Goal: Transaction & Acquisition: Purchase product/service

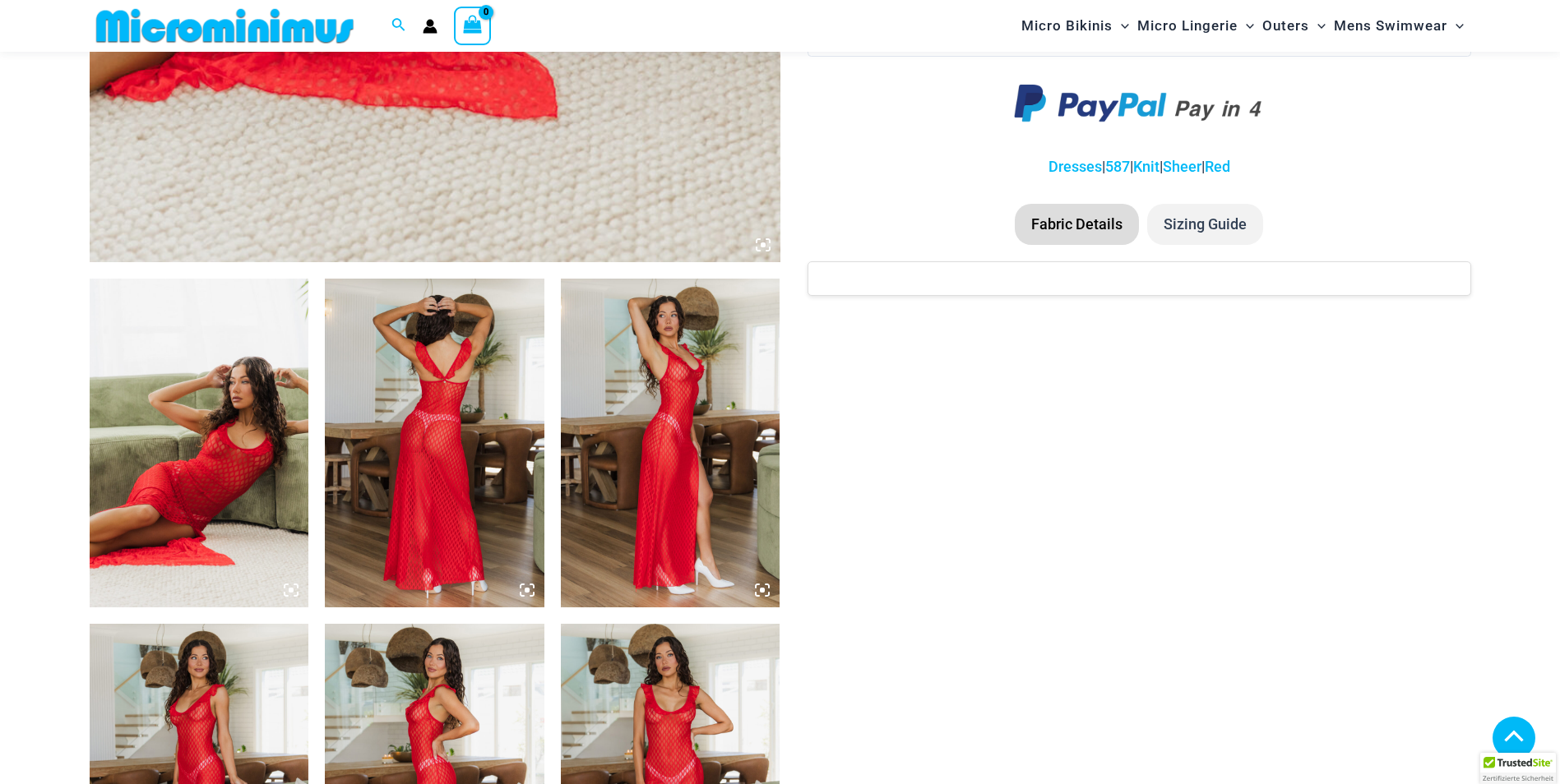
scroll to position [972, 0]
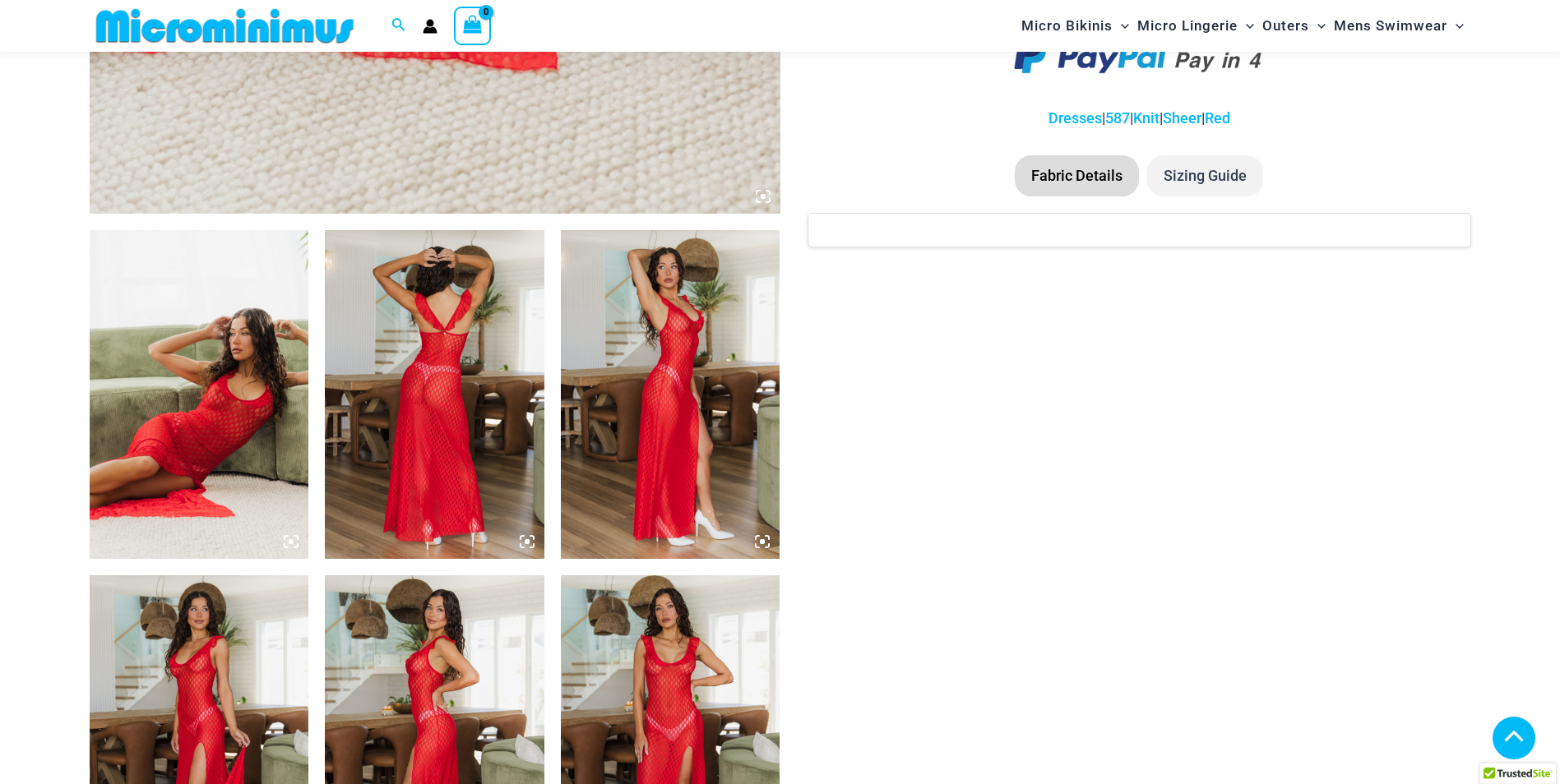
click at [231, 378] on img at bounding box center [199, 394] width 220 height 329
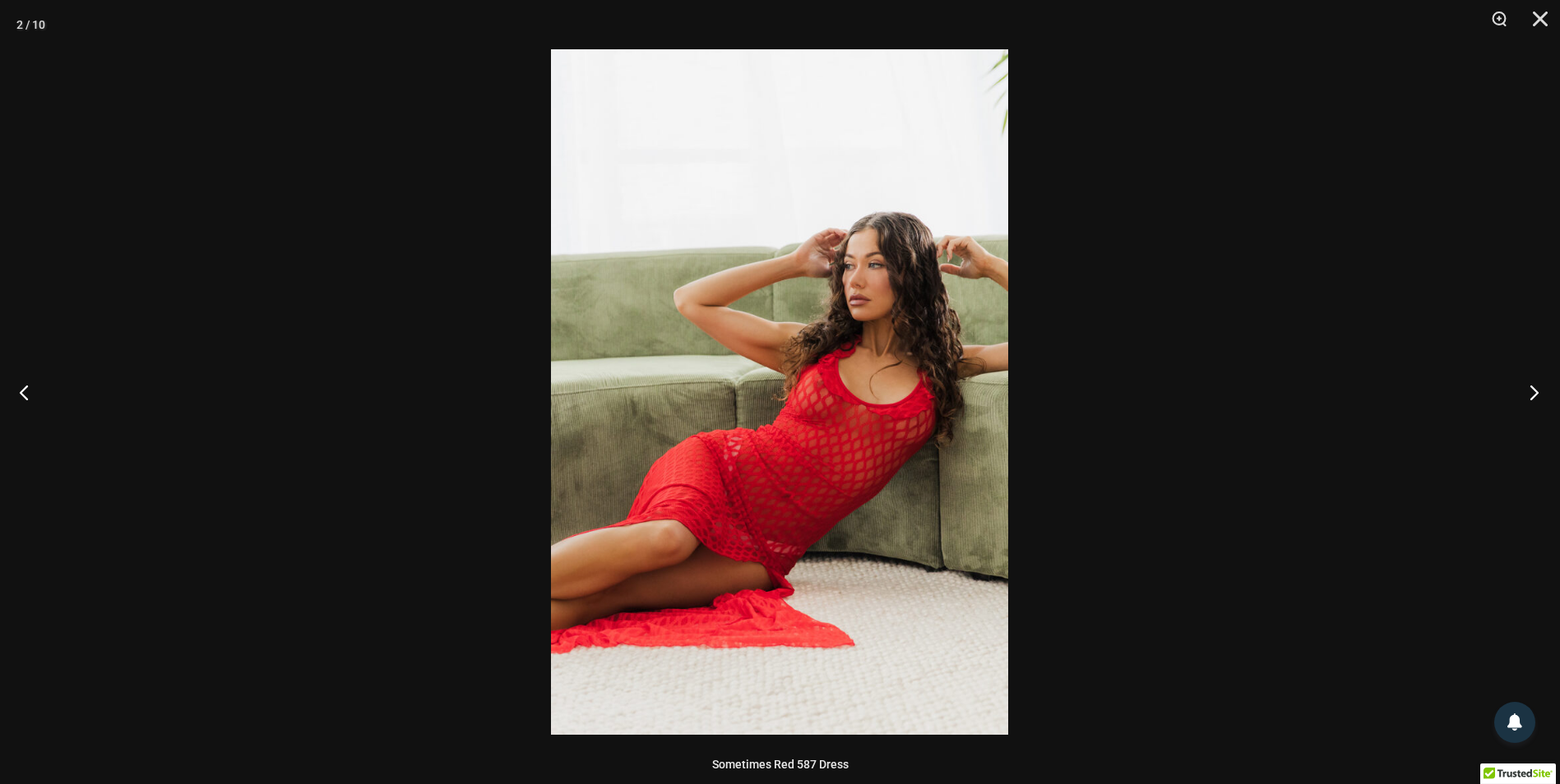
click at [1539, 385] on button "Next" at bounding box center [1529, 392] width 62 height 82
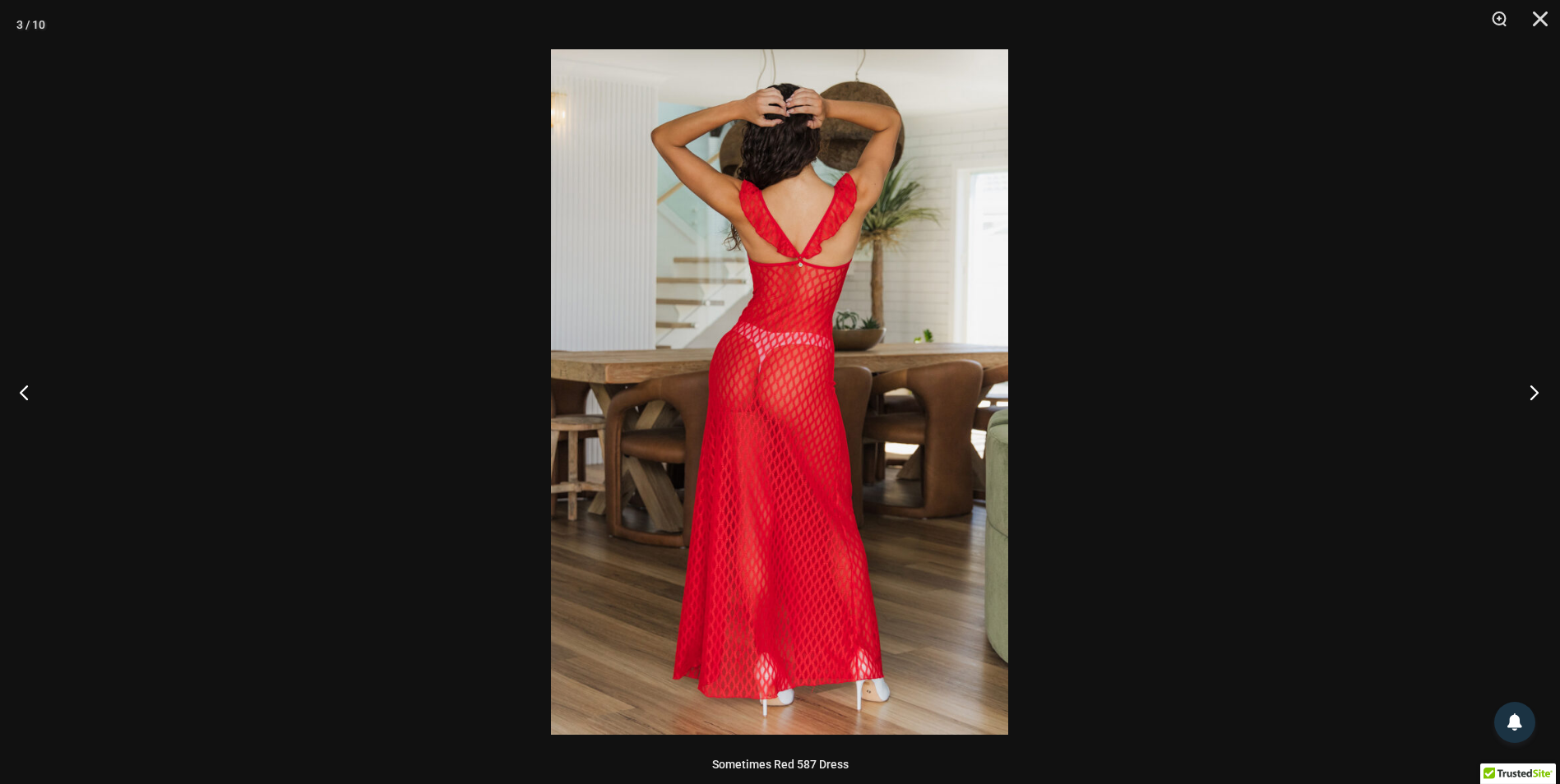
click at [1534, 390] on button "Next" at bounding box center [1529, 392] width 62 height 82
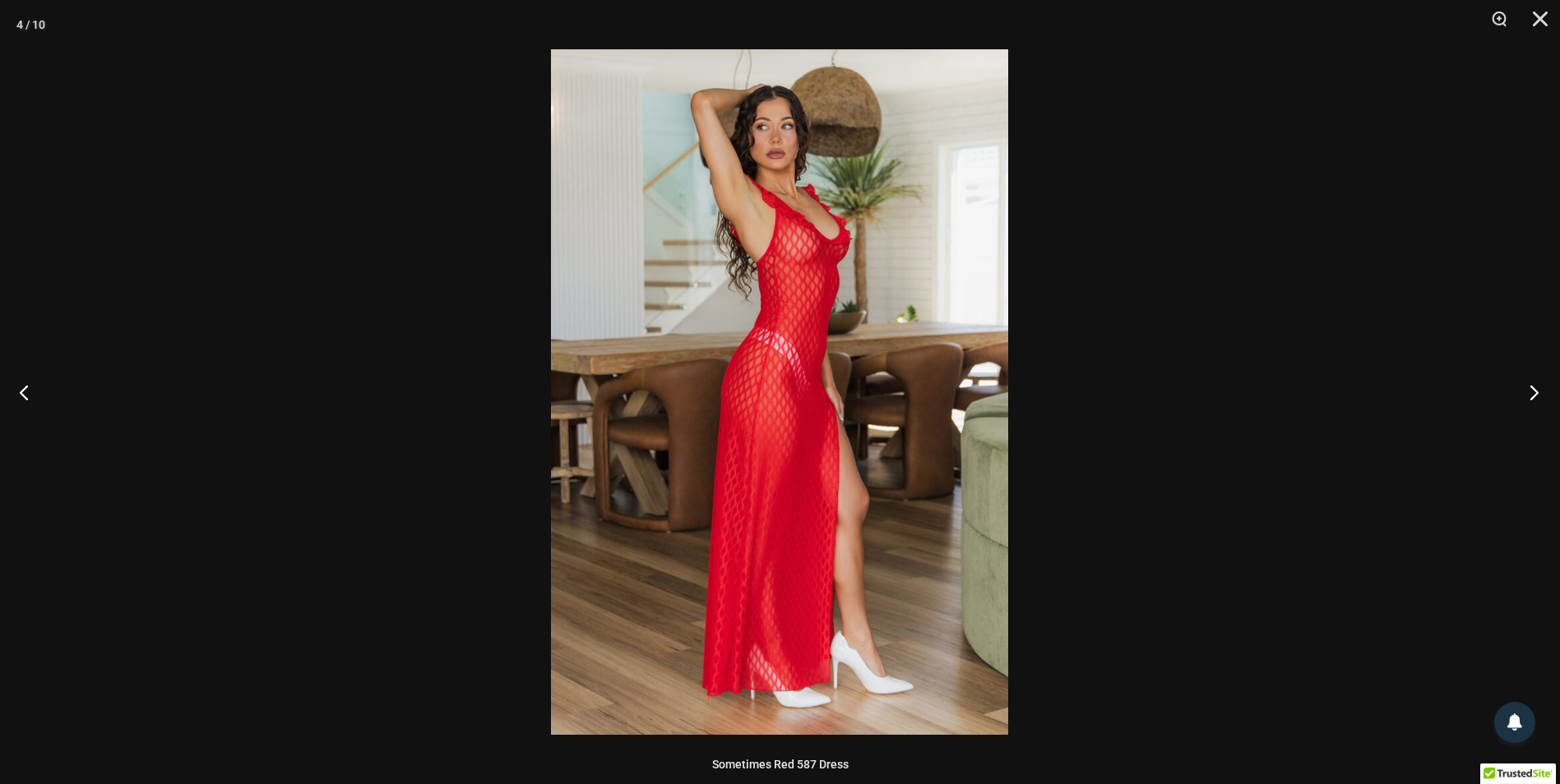
click at [1533, 389] on button "Next" at bounding box center [1529, 392] width 62 height 82
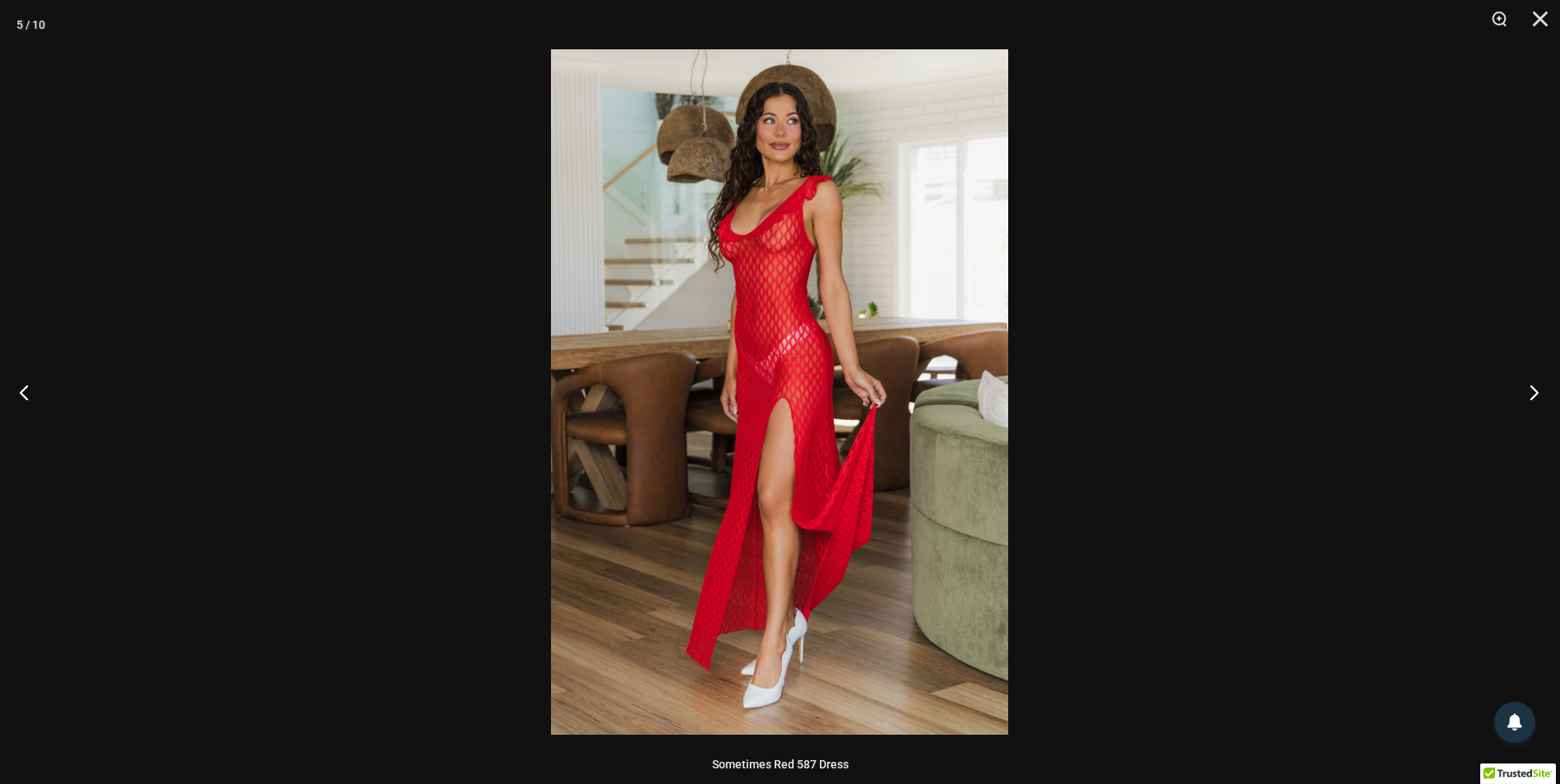
click at [1540, 391] on button "Next" at bounding box center [1529, 392] width 62 height 82
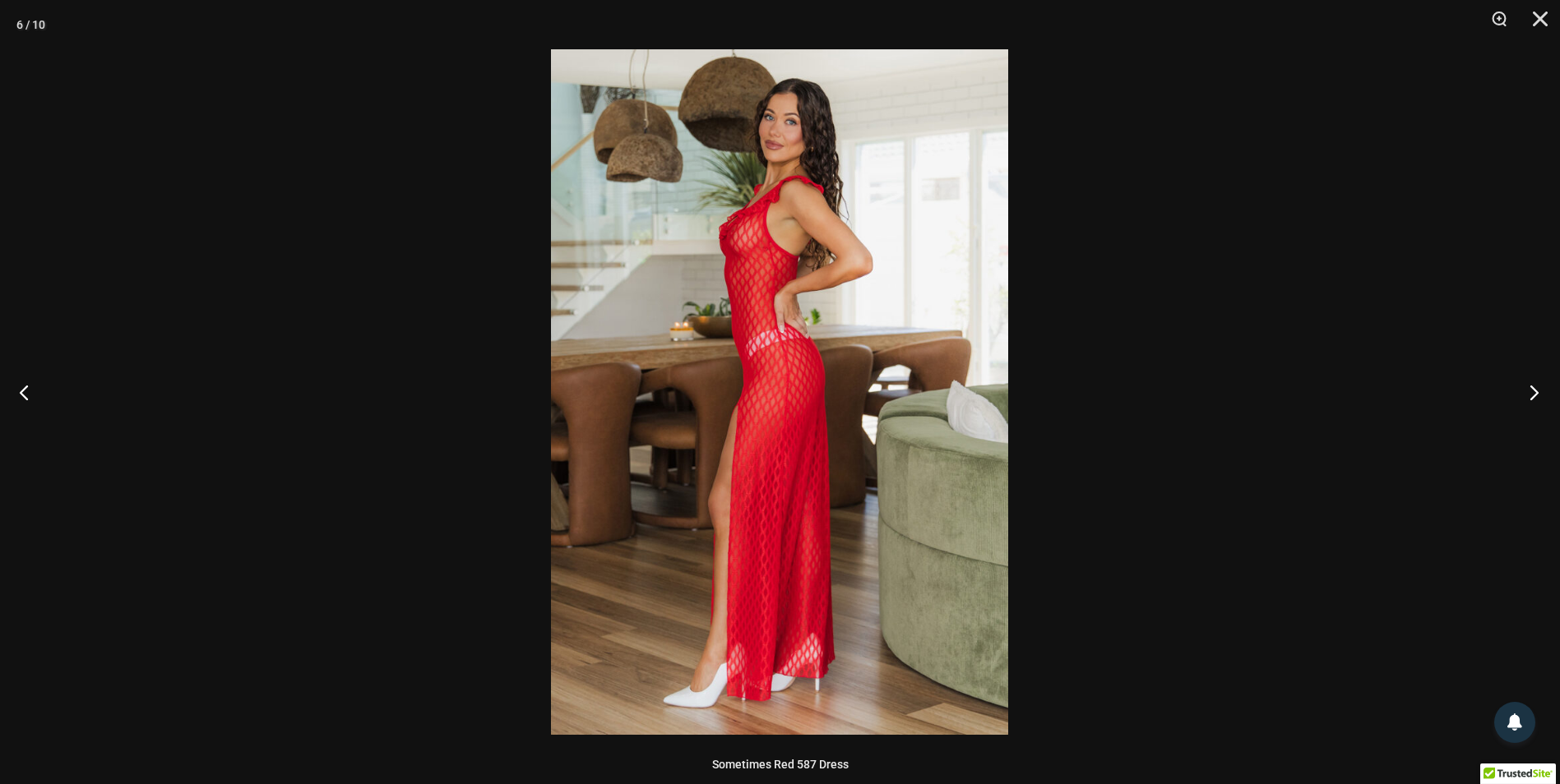
click at [1539, 391] on button "Next" at bounding box center [1529, 392] width 62 height 82
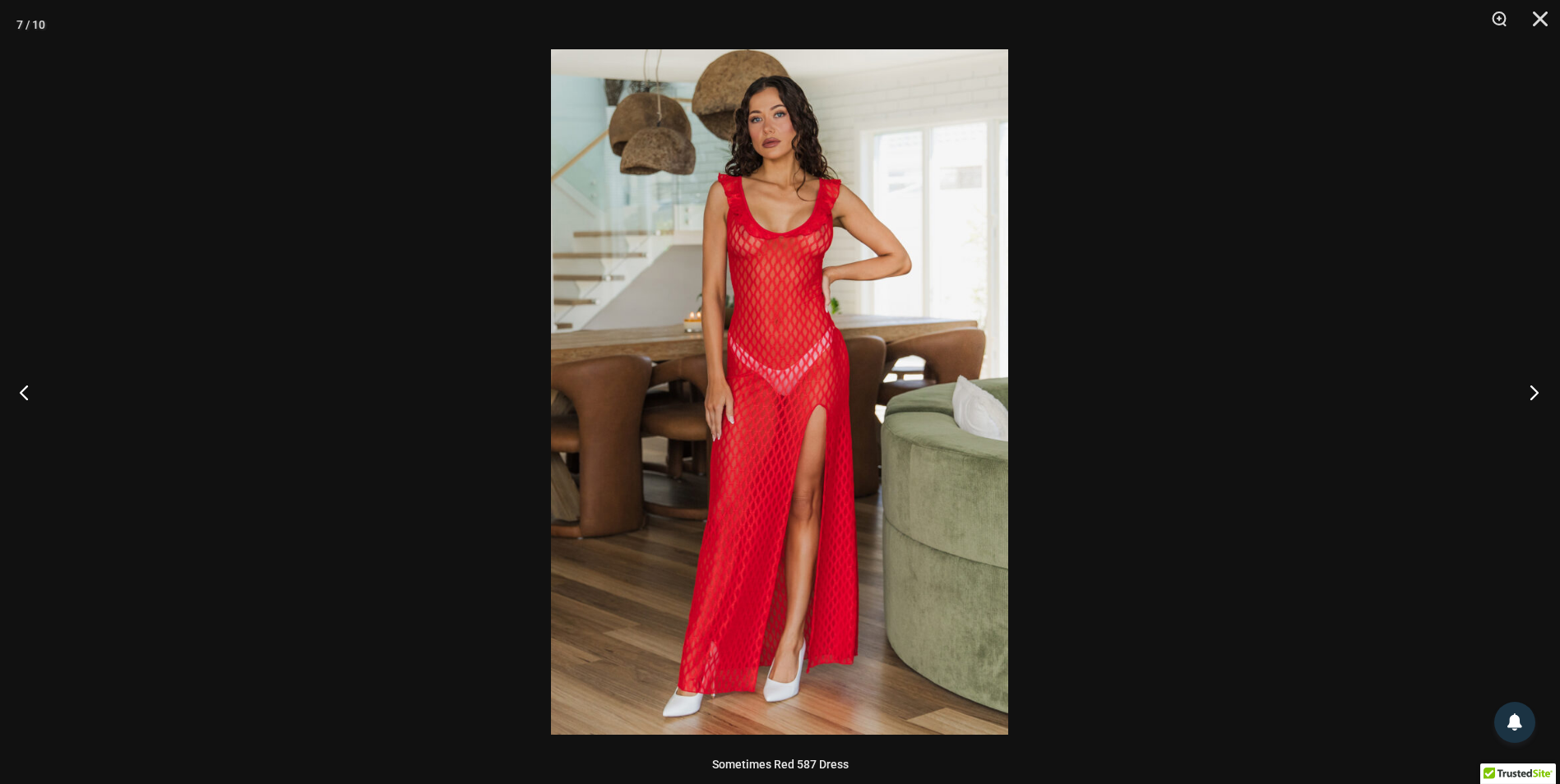
click at [1539, 391] on button "Next" at bounding box center [1529, 392] width 62 height 82
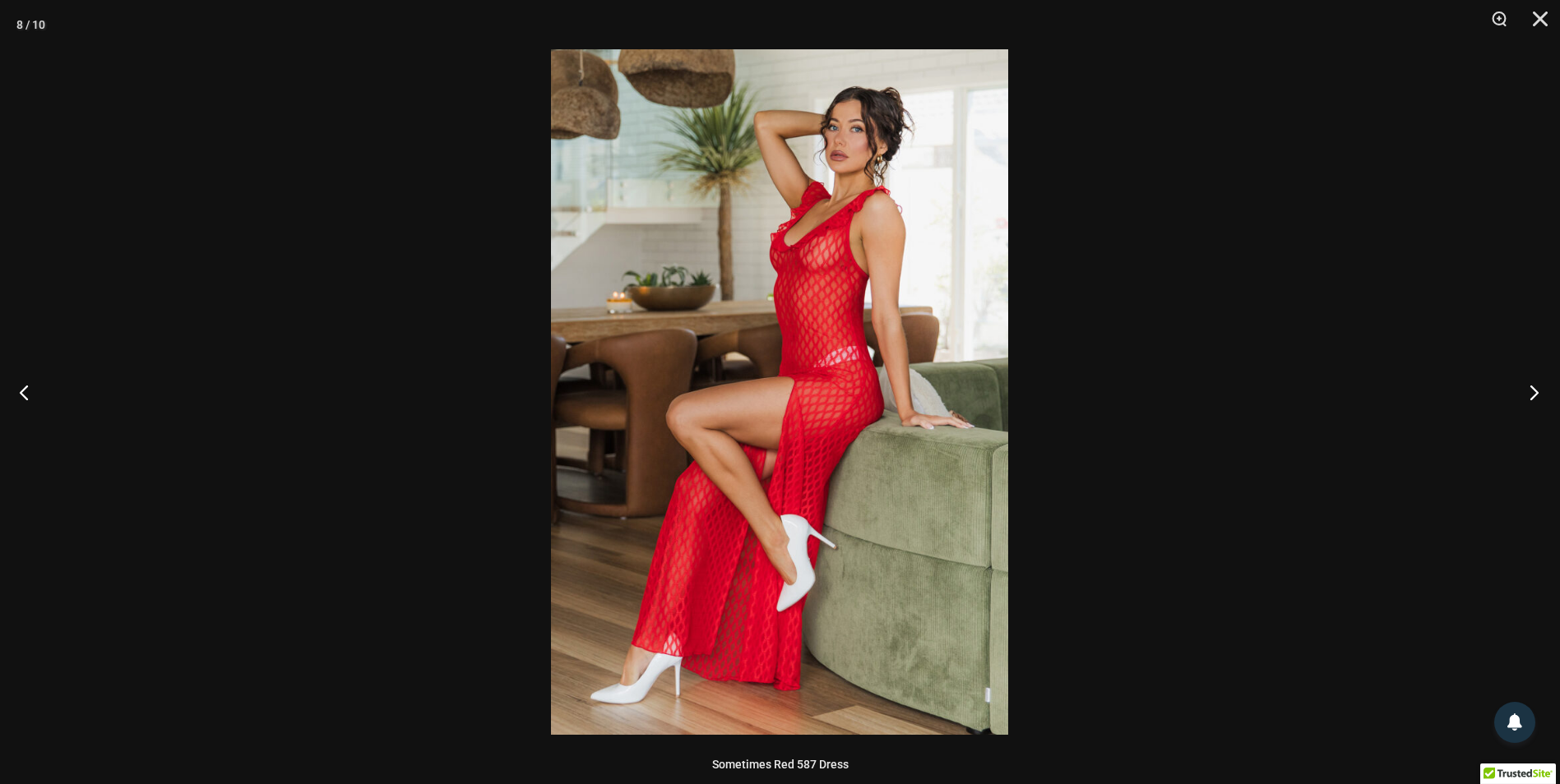
click at [1539, 391] on button "Next" at bounding box center [1529, 392] width 62 height 82
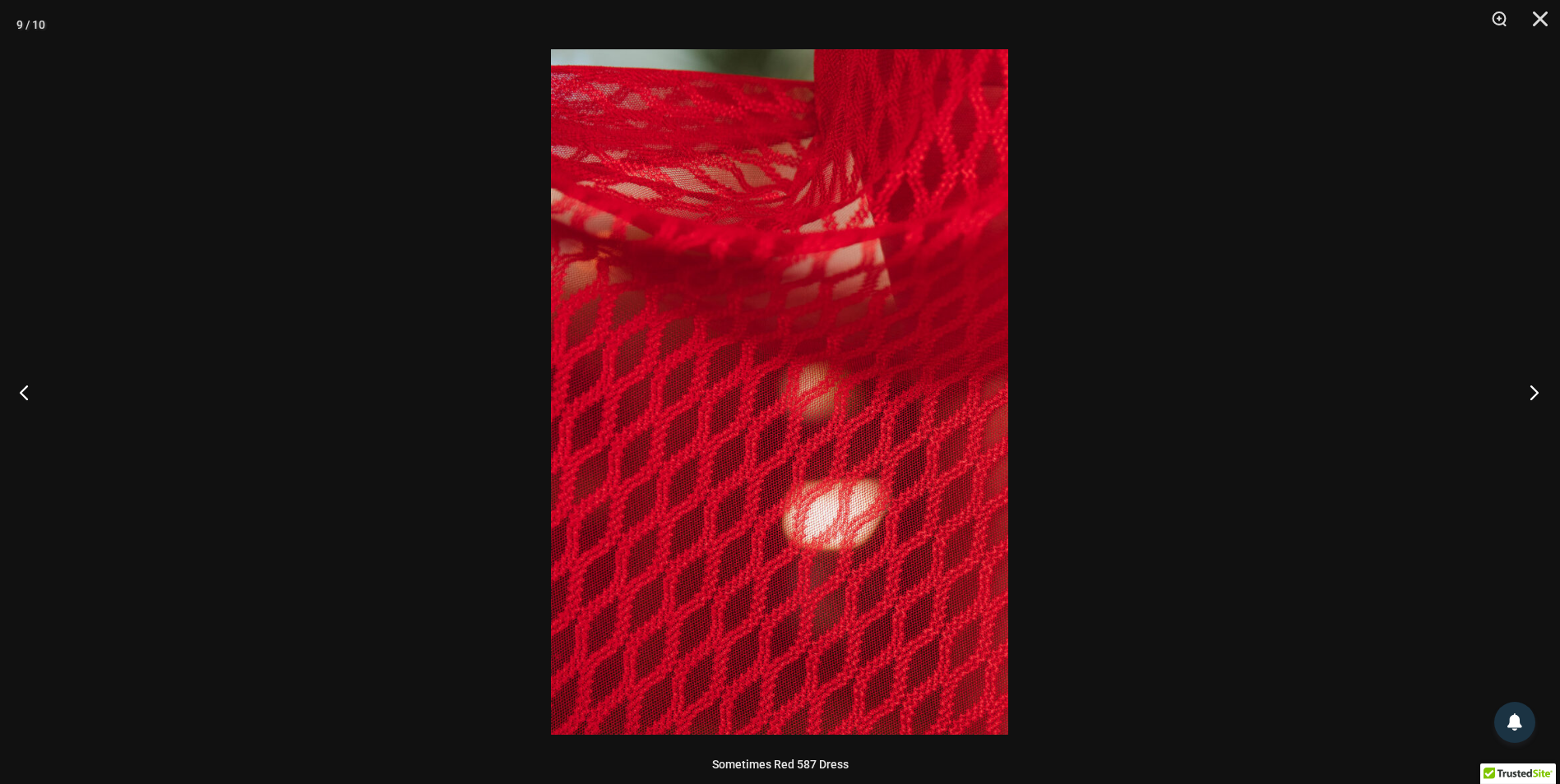
click at [1539, 391] on button "Next" at bounding box center [1529, 392] width 62 height 82
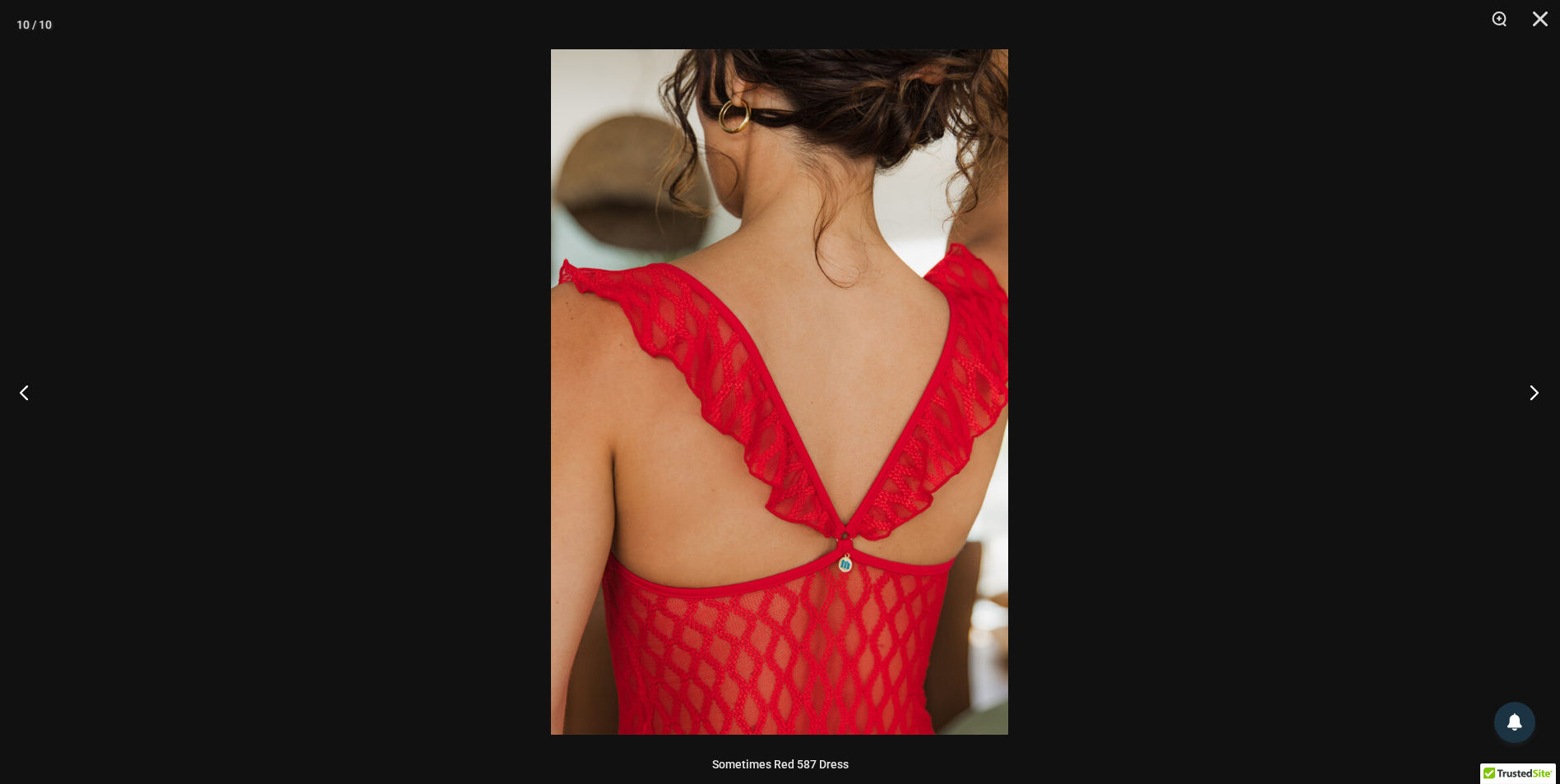
click at [1539, 391] on button "Next" at bounding box center [1529, 392] width 62 height 82
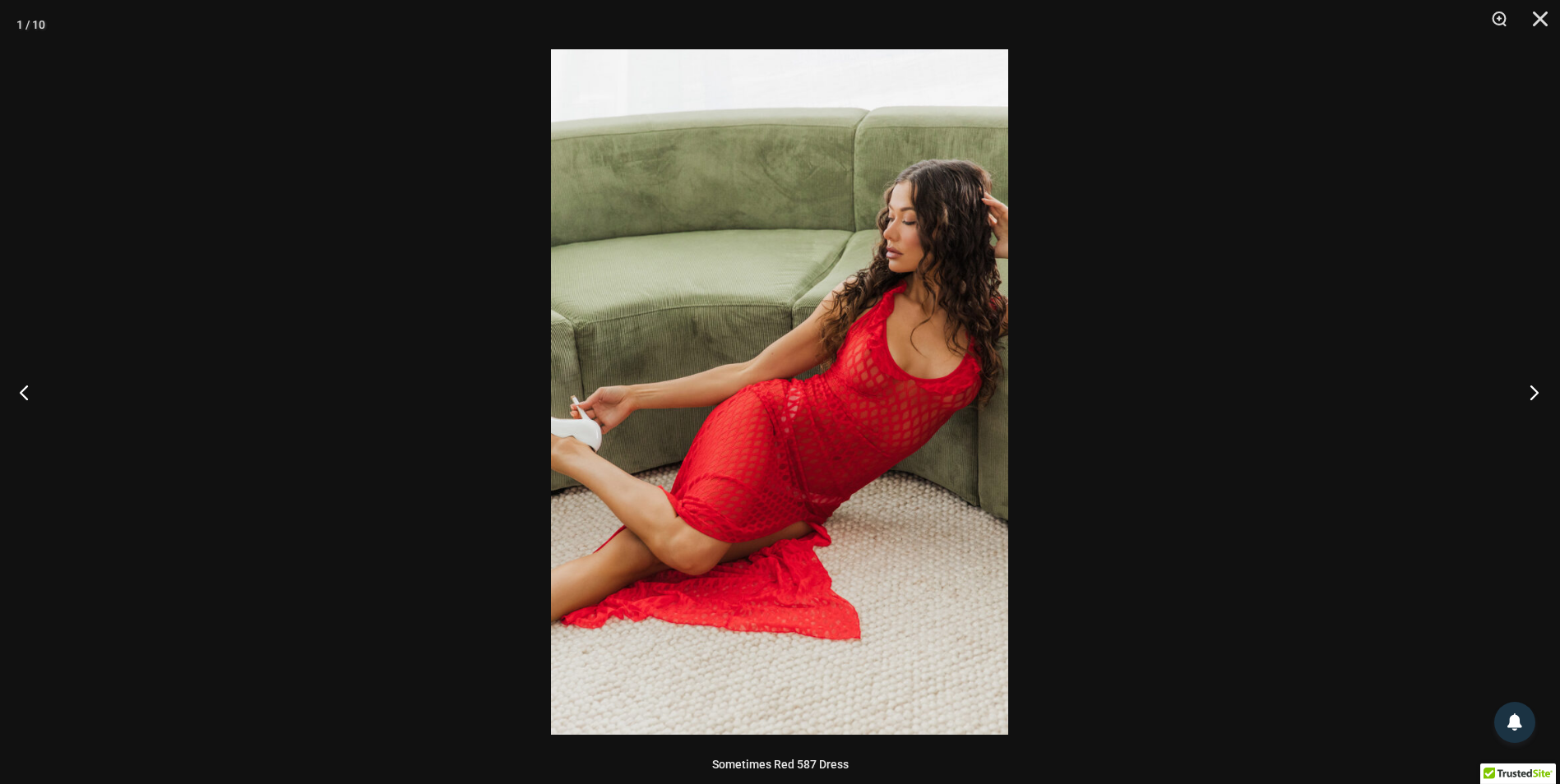
click at [1539, 391] on button "Next" at bounding box center [1529, 392] width 62 height 82
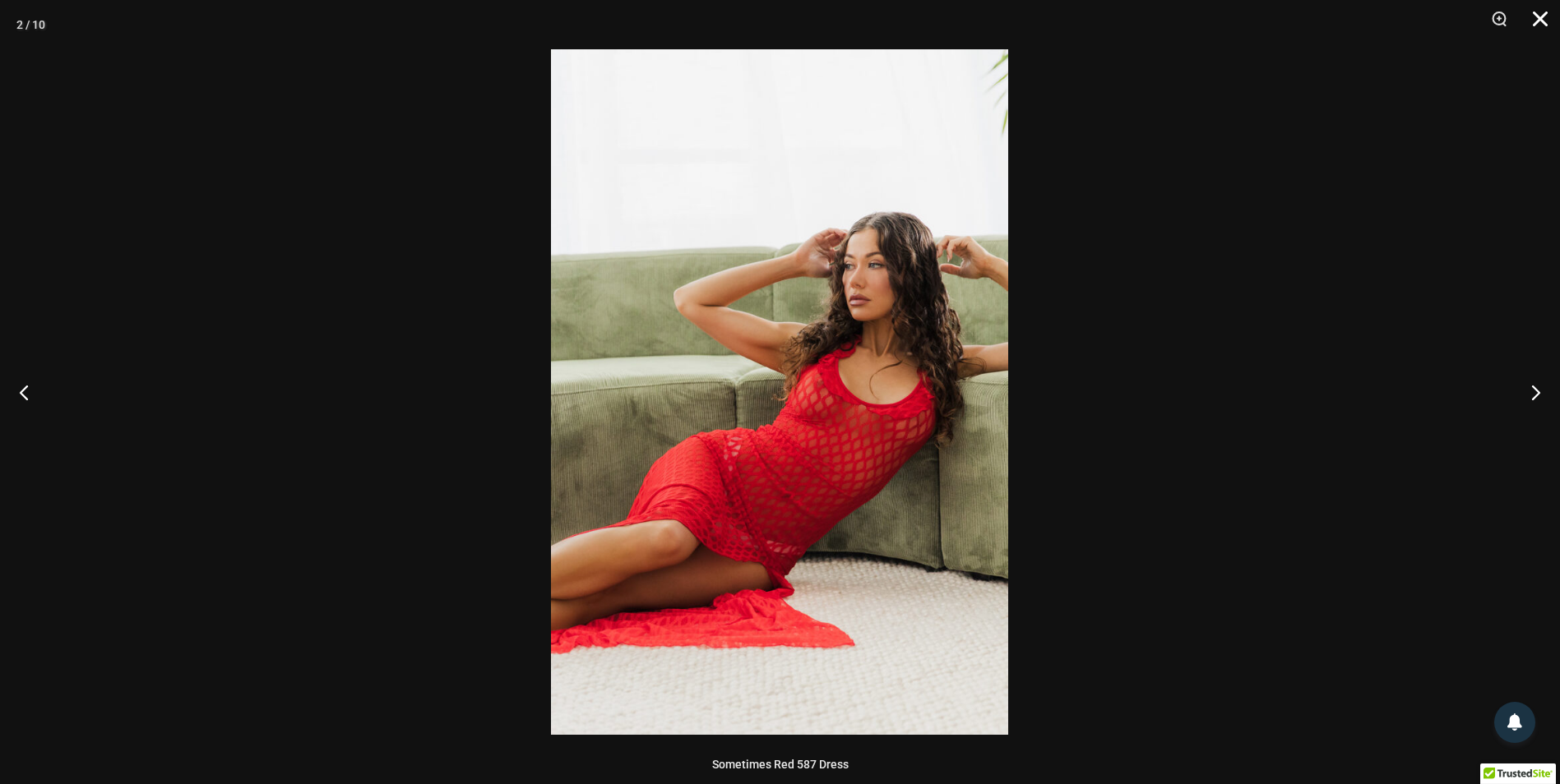
click at [1540, 24] on button "Close" at bounding box center [1534, 25] width 41 height 49
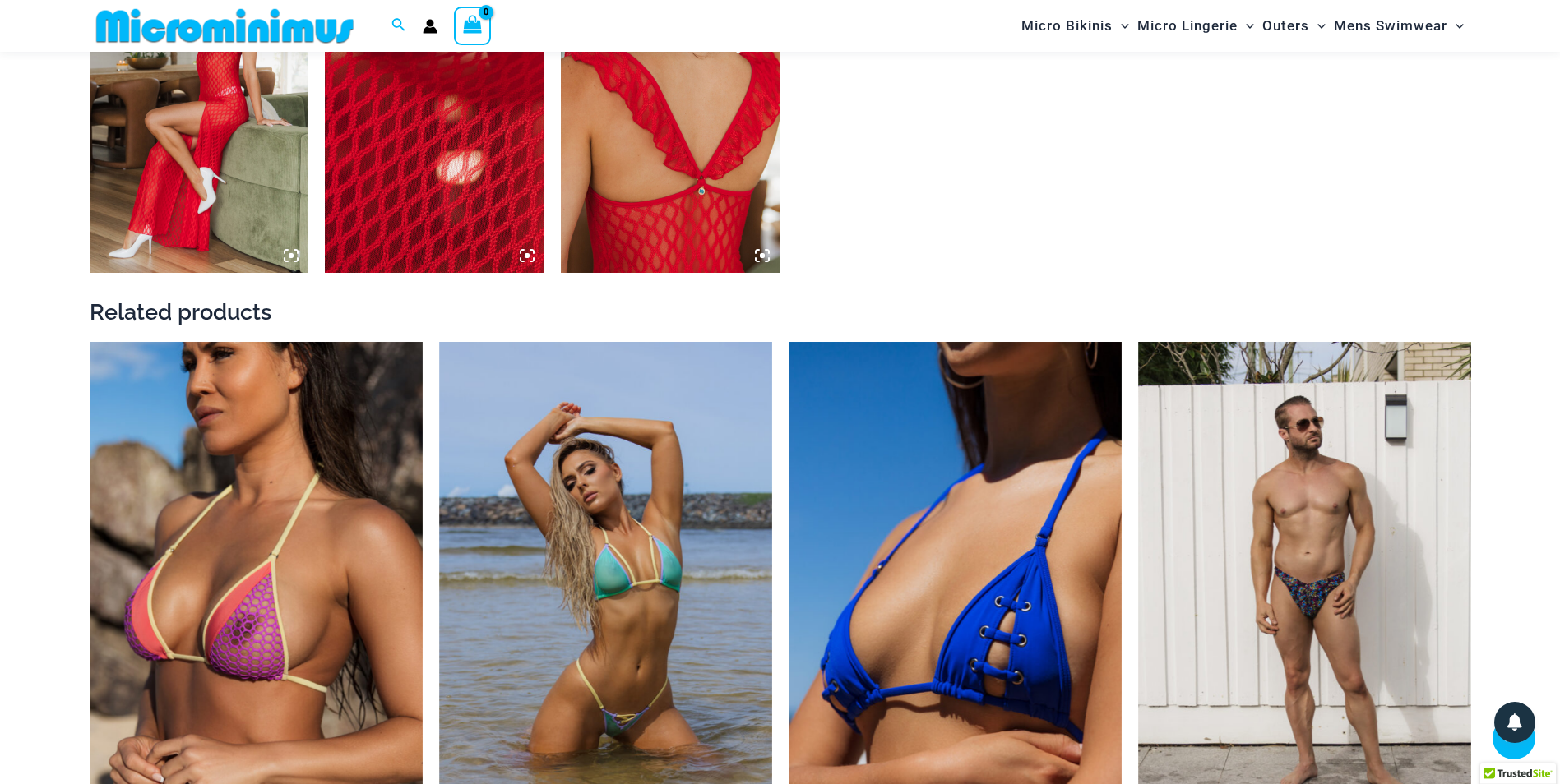
scroll to position [1958, 0]
